Goal: Check status: Check status

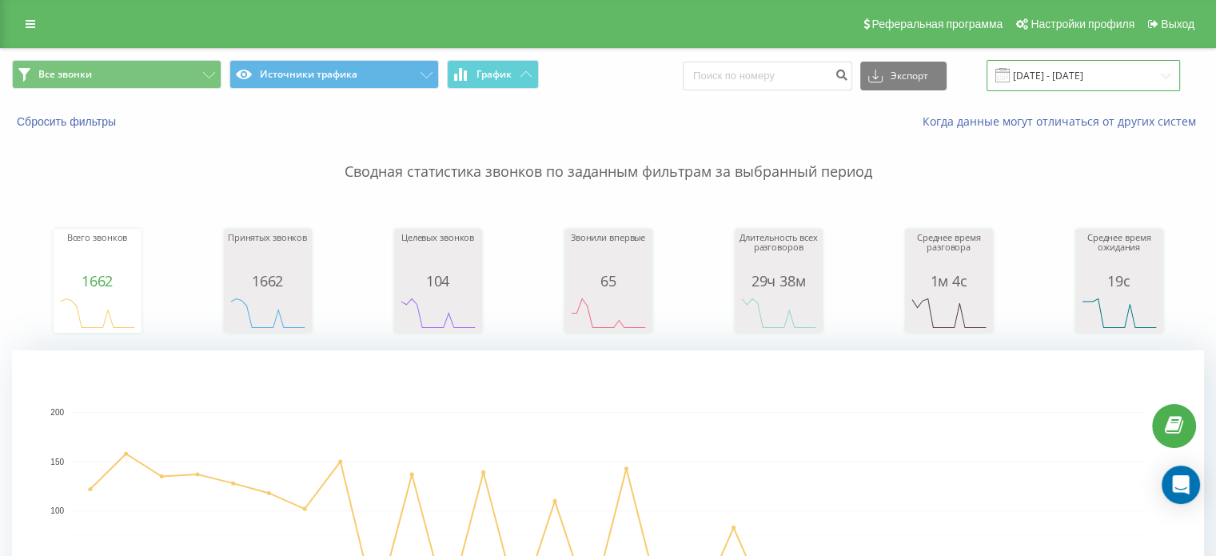
click at [1118, 82] on input "[DATE] - [DATE]" at bounding box center [1082, 75] width 193 height 31
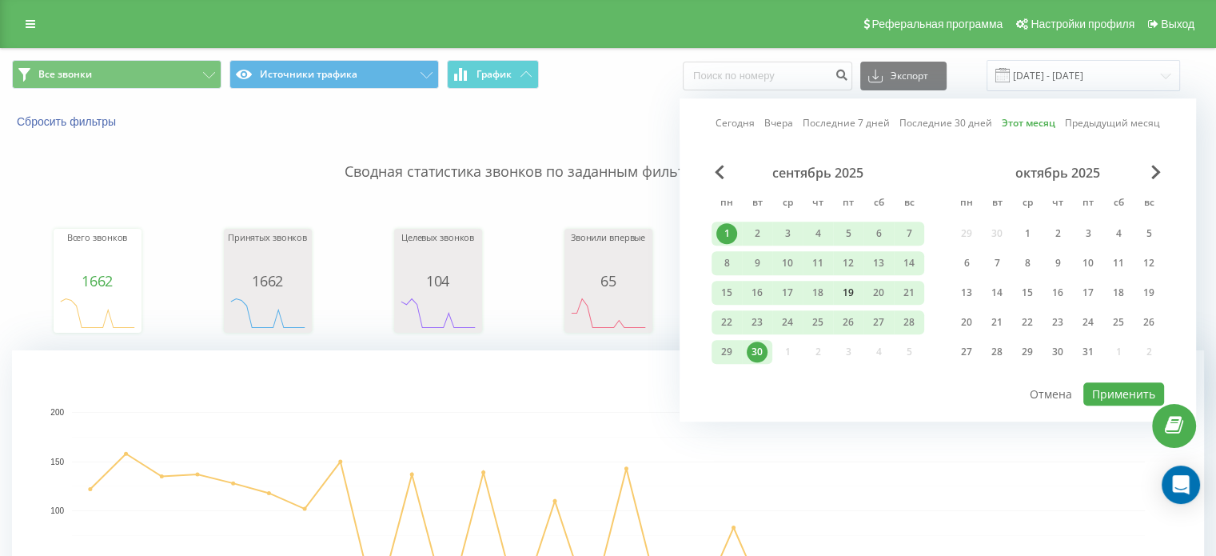
click at [846, 287] on div "19" at bounding box center [848, 292] width 21 height 21
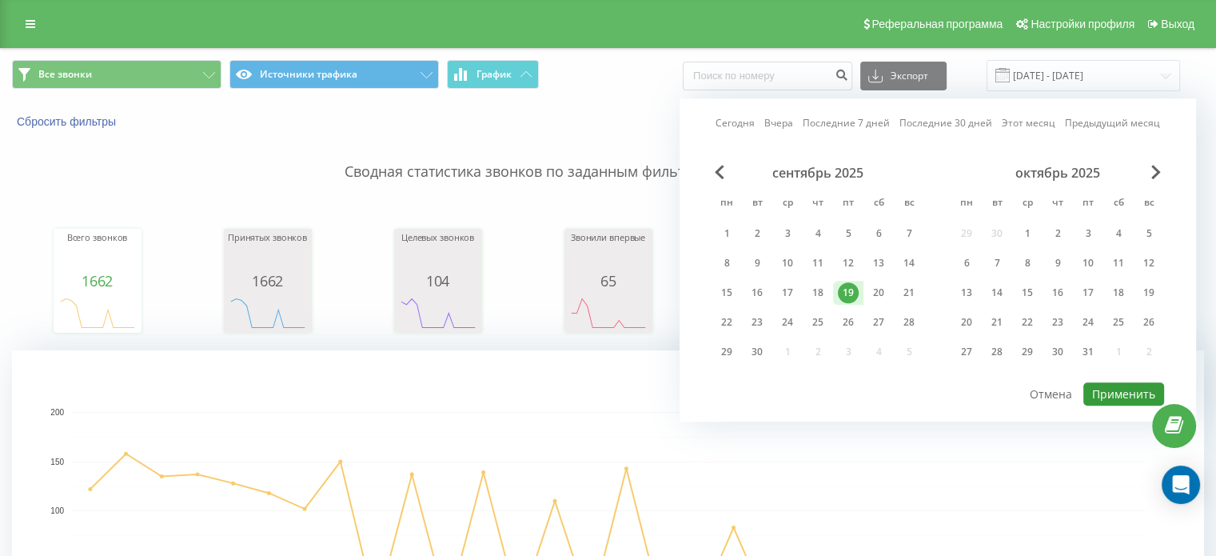
click at [1126, 397] on button "Применить" at bounding box center [1123, 393] width 81 height 23
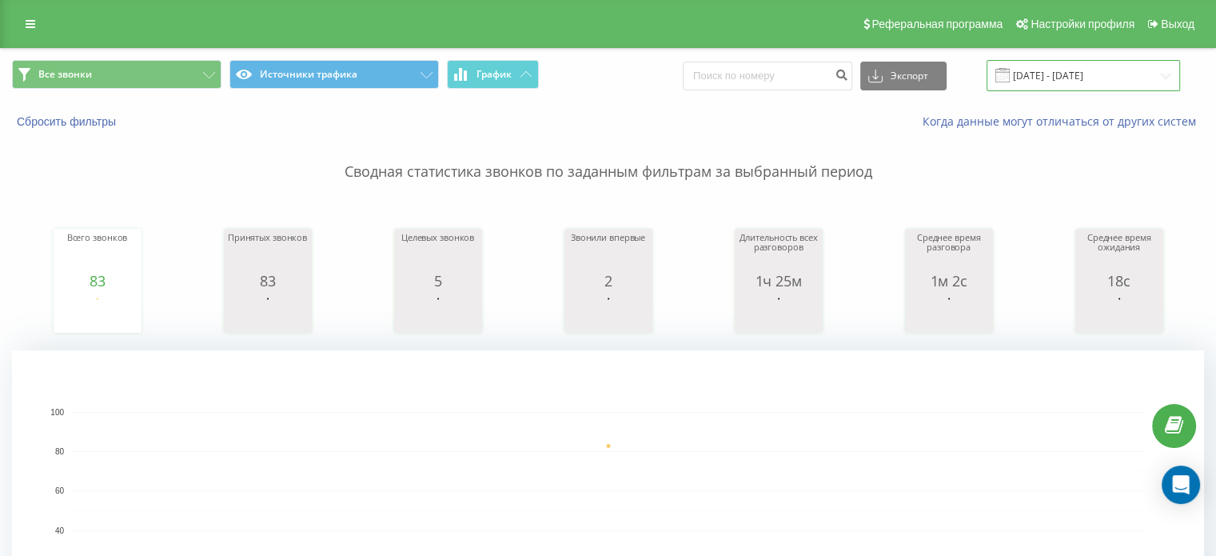
click at [1122, 79] on input "19.09.2025 - 19.09.2025" at bounding box center [1082, 75] width 193 height 31
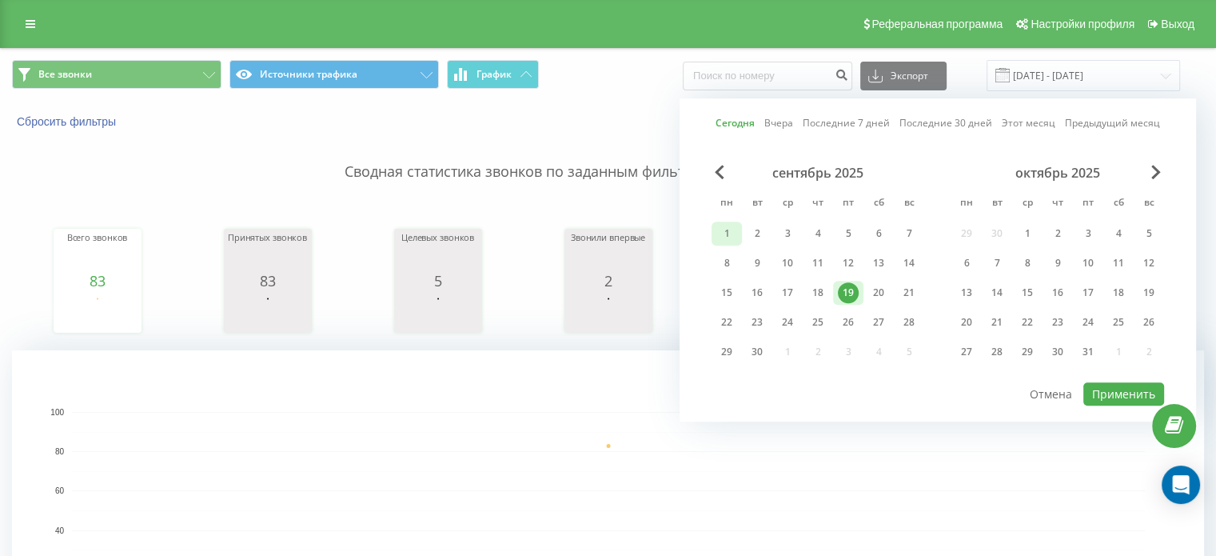
click at [725, 232] on div "1" at bounding box center [726, 233] width 21 height 21
drag, startPoint x: 844, startPoint y: 287, endPoint x: 852, endPoint y: 289, distance: 8.2
click at [845, 287] on div "19" at bounding box center [848, 292] width 21 height 21
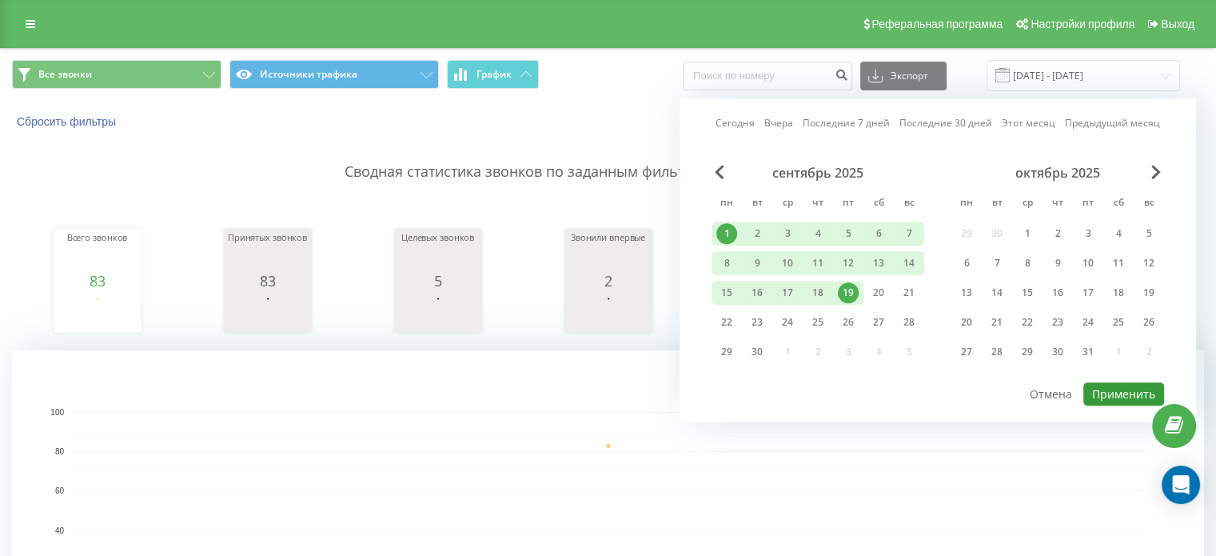
click at [1125, 392] on button "Применить" at bounding box center [1123, 393] width 81 height 23
type input "[DATE] - [DATE]"
